Goal: Find contact information: Find contact information

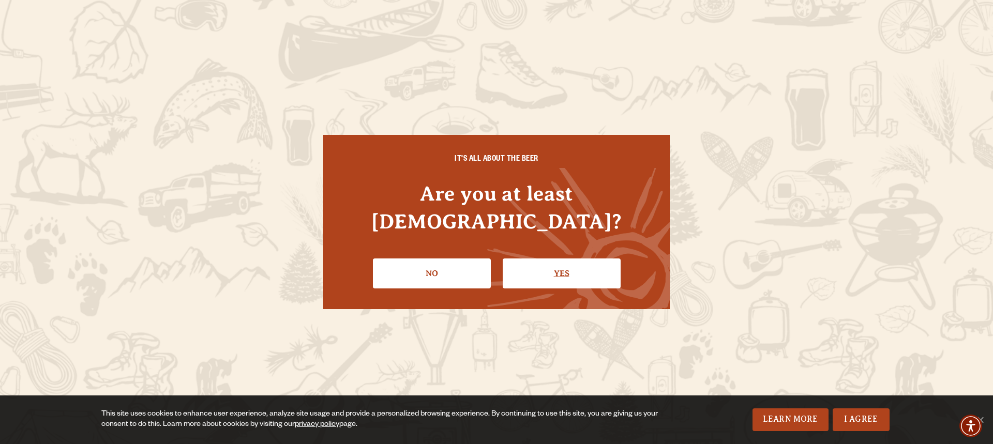
click at [535, 259] on link "Yes" at bounding box center [562, 274] width 118 height 30
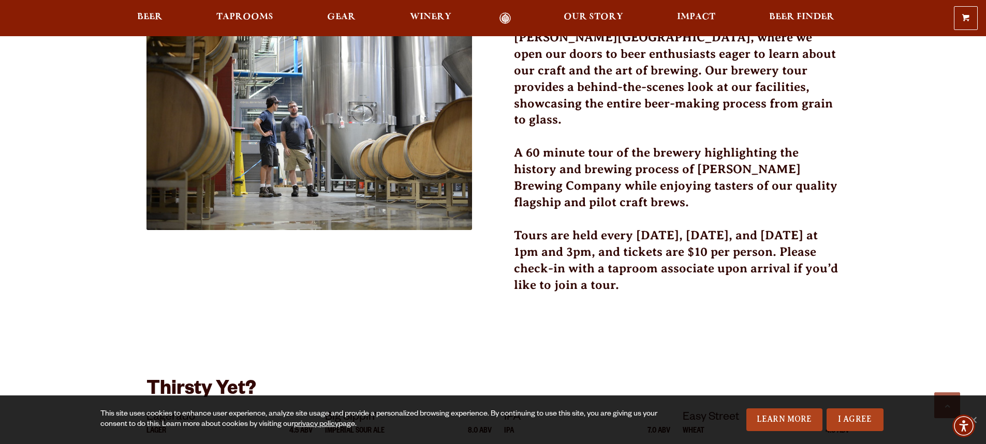
scroll to position [350, 0]
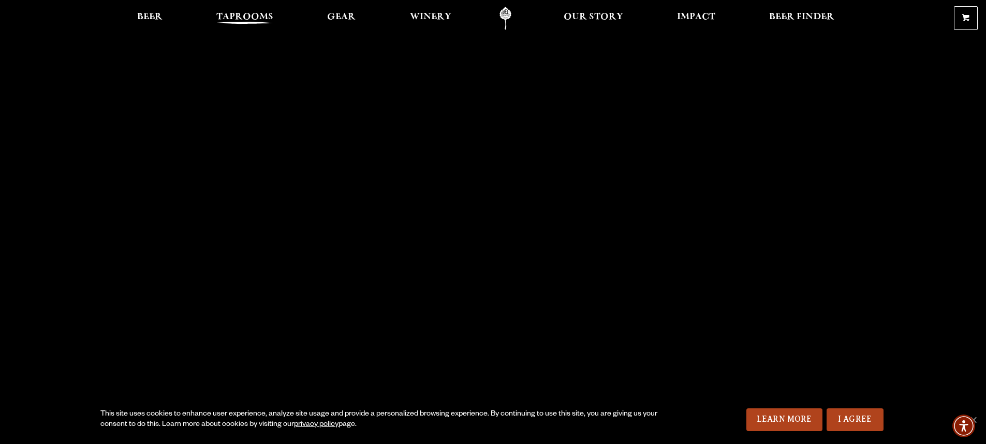
click at [240, 19] on span "Taprooms" at bounding box center [244, 17] width 57 height 8
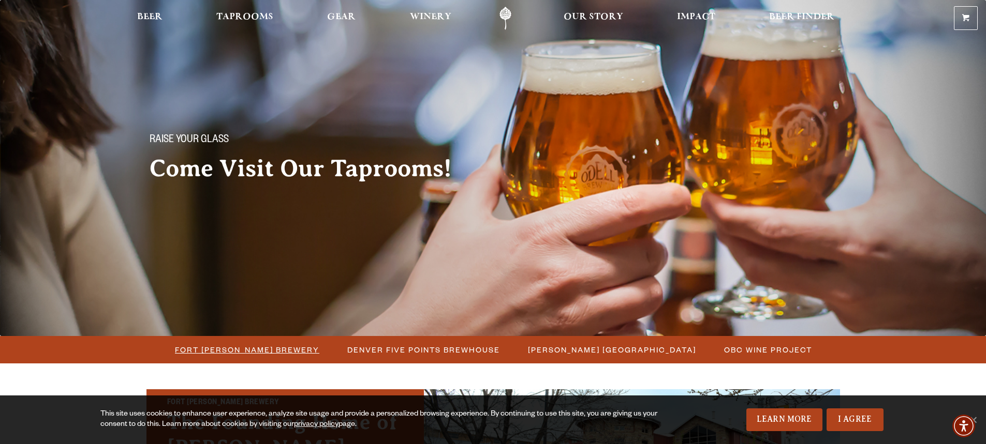
click at [263, 348] on span "Fort [PERSON_NAME] Brewery" at bounding box center [247, 350] width 144 height 15
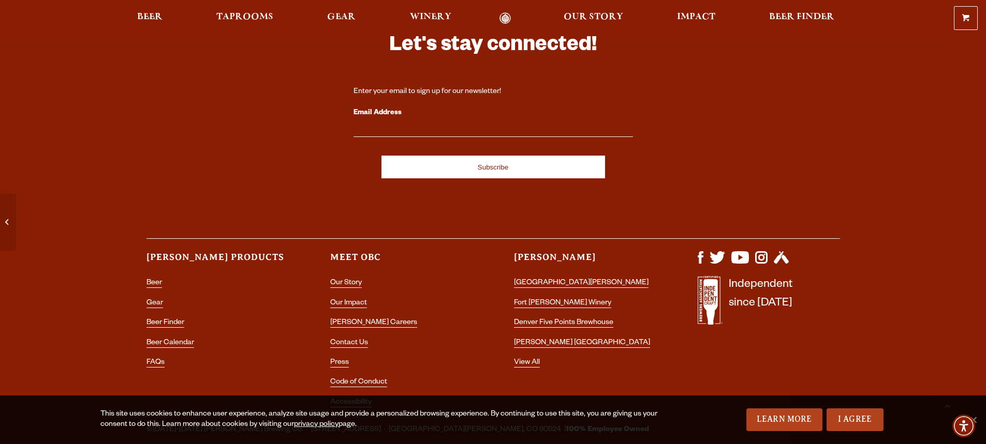
scroll to position [4539, 0]
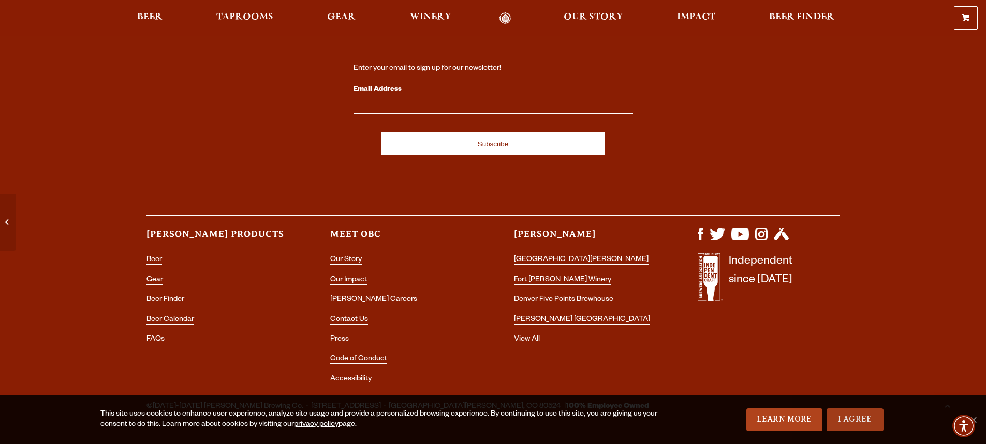
click at [851, 419] on link "I Agree" at bounding box center [854, 420] width 57 height 23
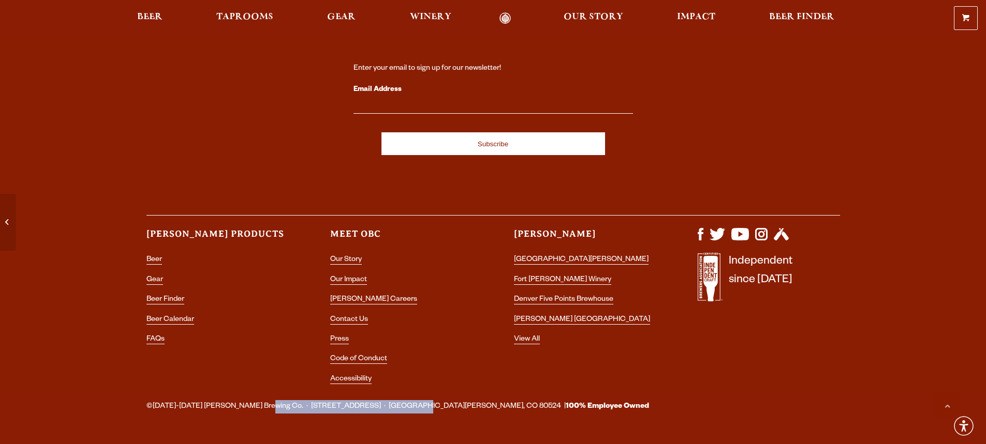
drag, startPoint x: 254, startPoint y: 379, endPoint x: 384, endPoint y: 376, distance: 130.4
click at [384, 400] on span "©1989-2024 Odell Brewing Co. · 800 East Lincoln Ave. · Fort Collins, CO 80524 |…" at bounding box center [397, 406] width 502 height 13
copy span "800 East Lincoln Ave. · Fort Collins, CO"
